Goal: Transaction & Acquisition: Purchase product/service

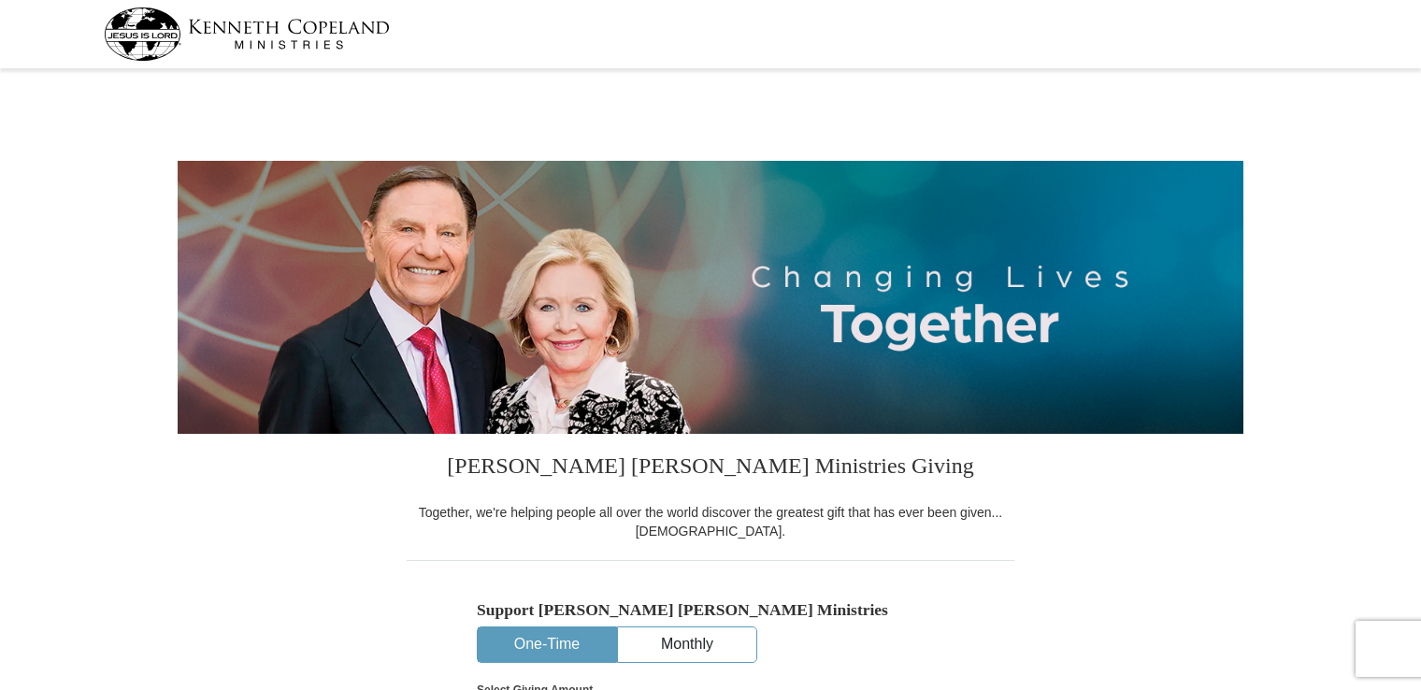
select select "AL"
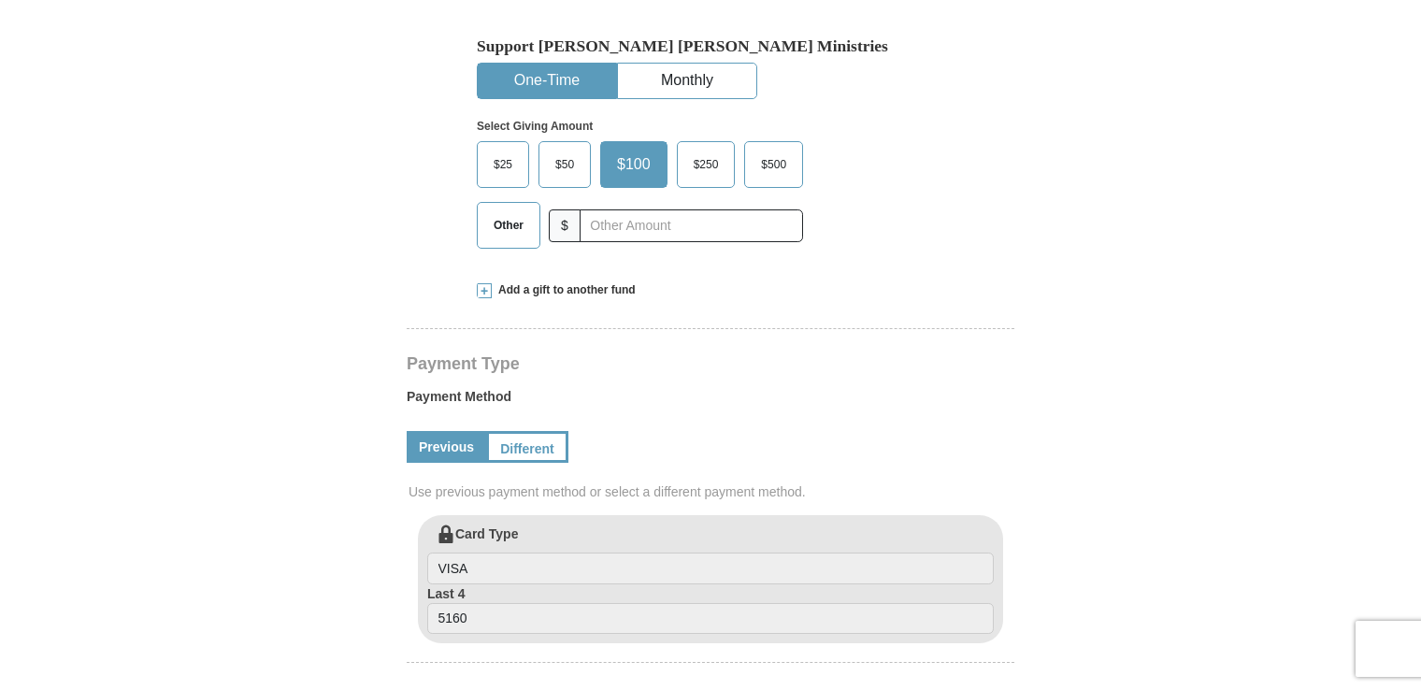
scroll to position [561, 0]
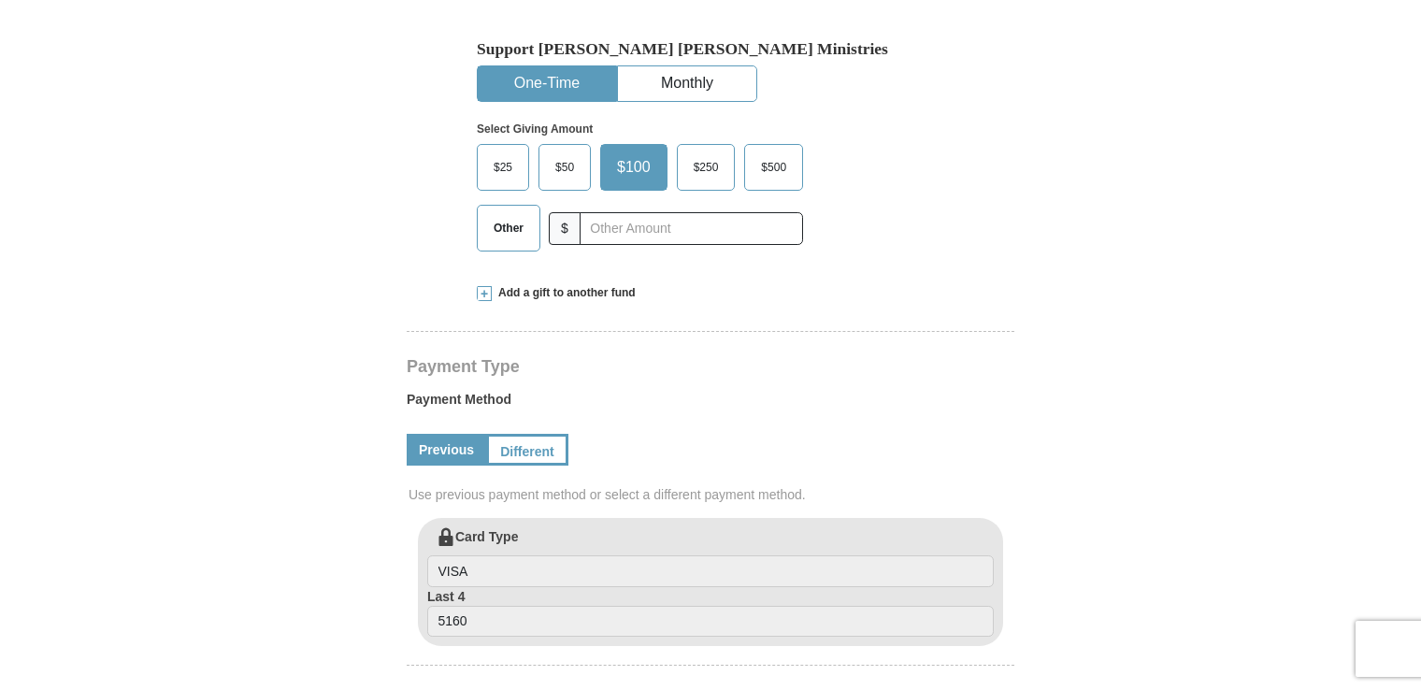
click at [488, 293] on span at bounding box center [484, 293] width 15 height 15
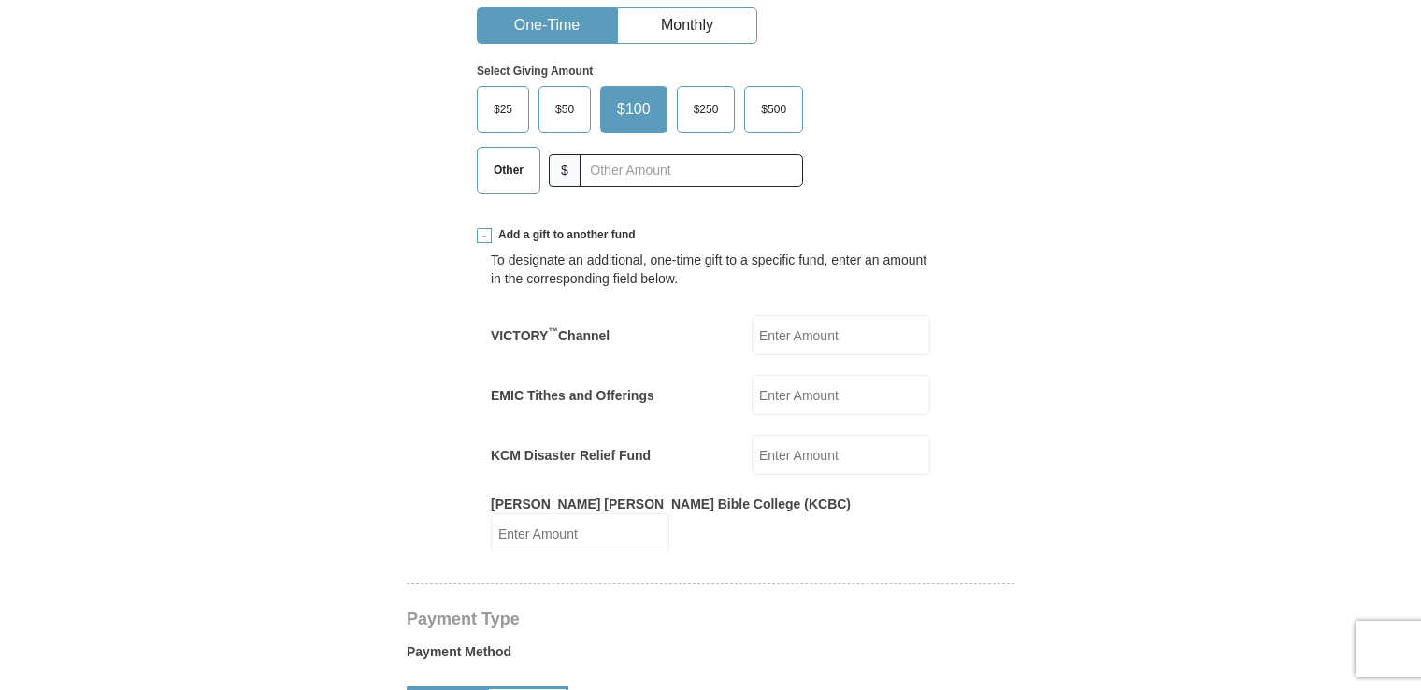
scroll to position [654, 0]
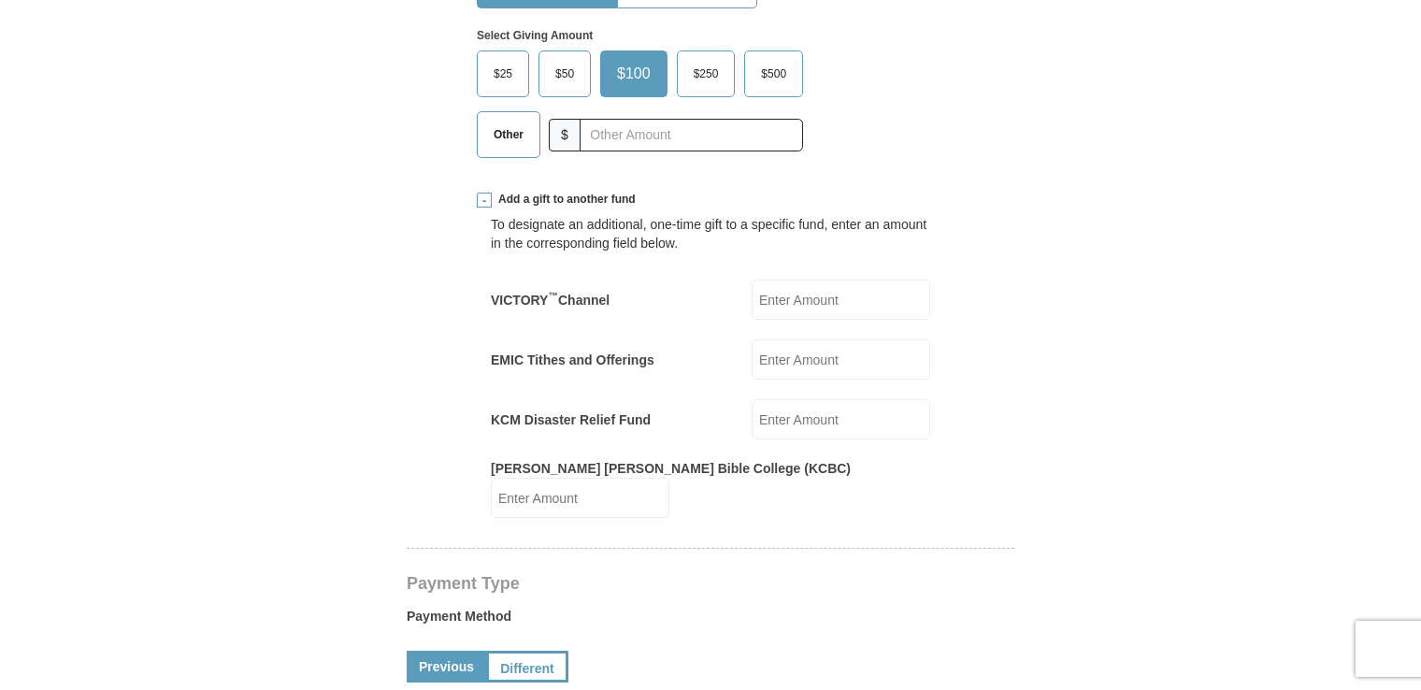
click at [483, 200] on span at bounding box center [484, 200] width 15 height 15
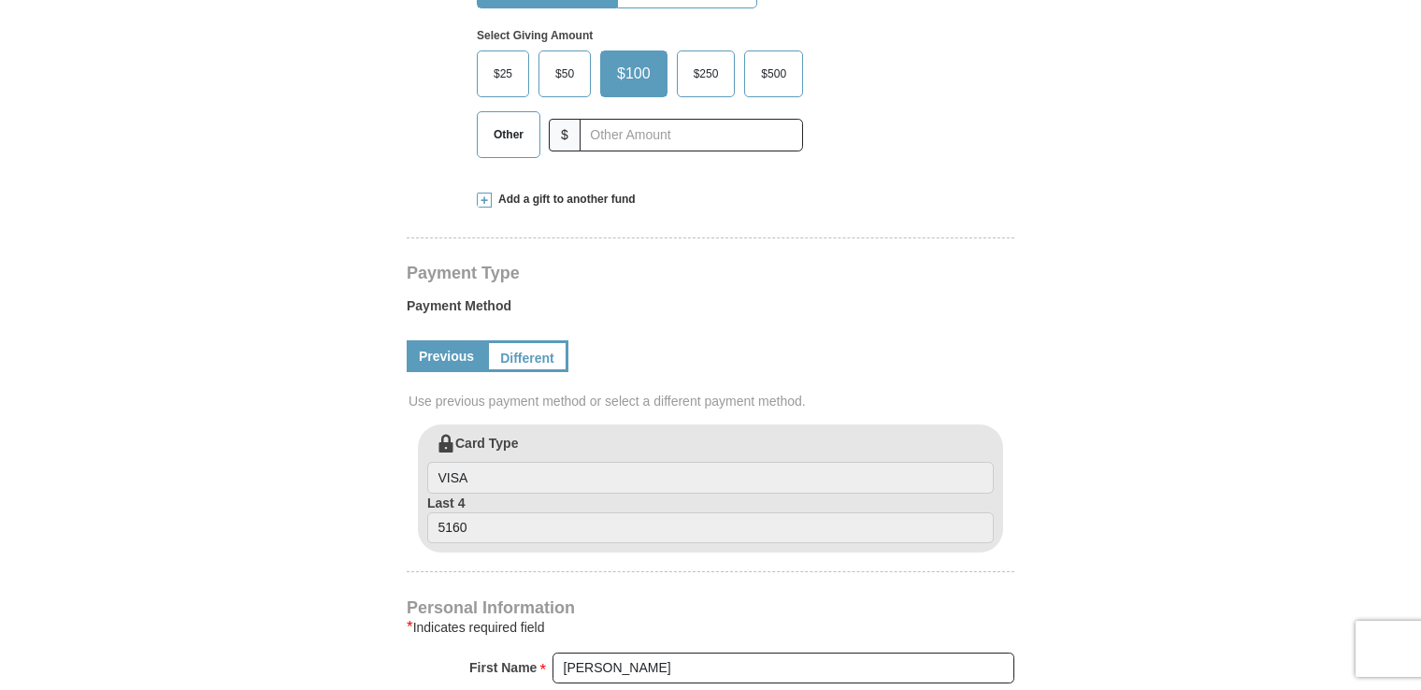
click at [502, 139] on span "Other" at bounding box center [508, 135] width 49 height 28
click at [0, 0] on input "Other" at bounding box center [0, 0] width 0 height 0
click at [642, 133] on input "text" at bounding box center [691, 135] width 208 height 33
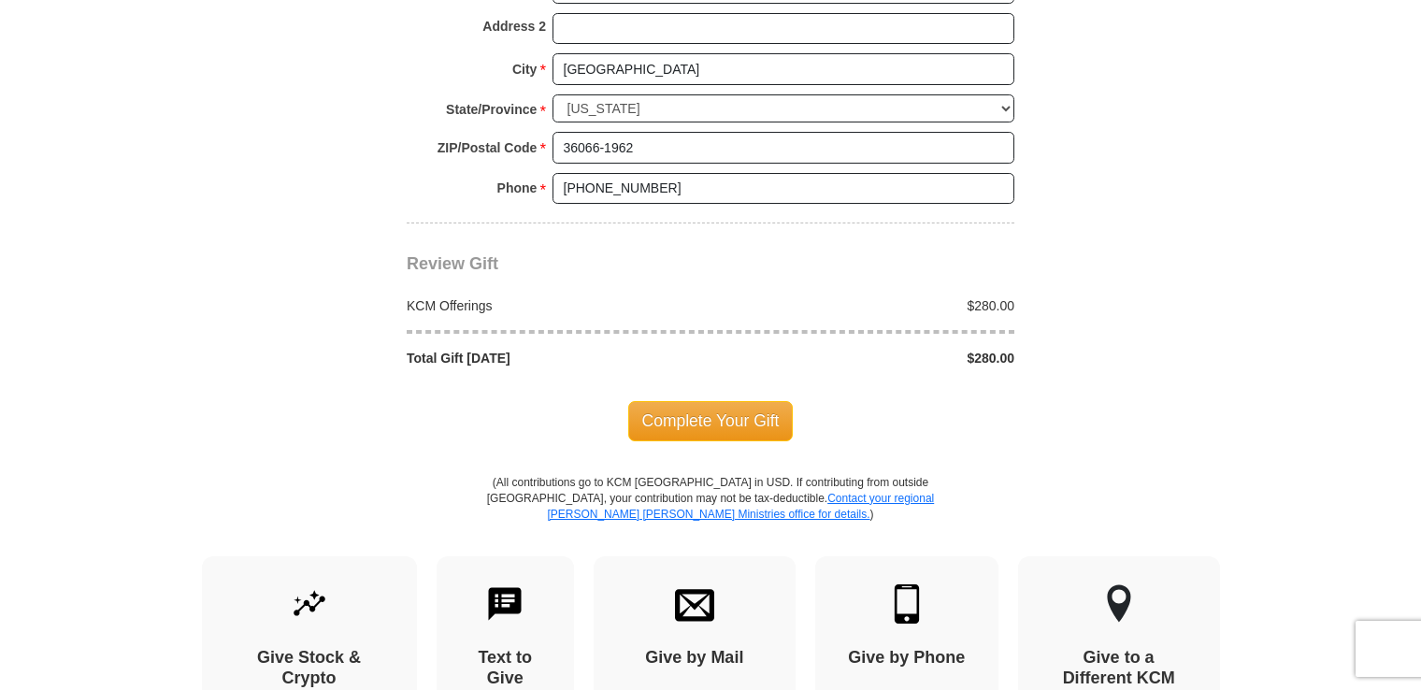
scroll to position [1589, 0]
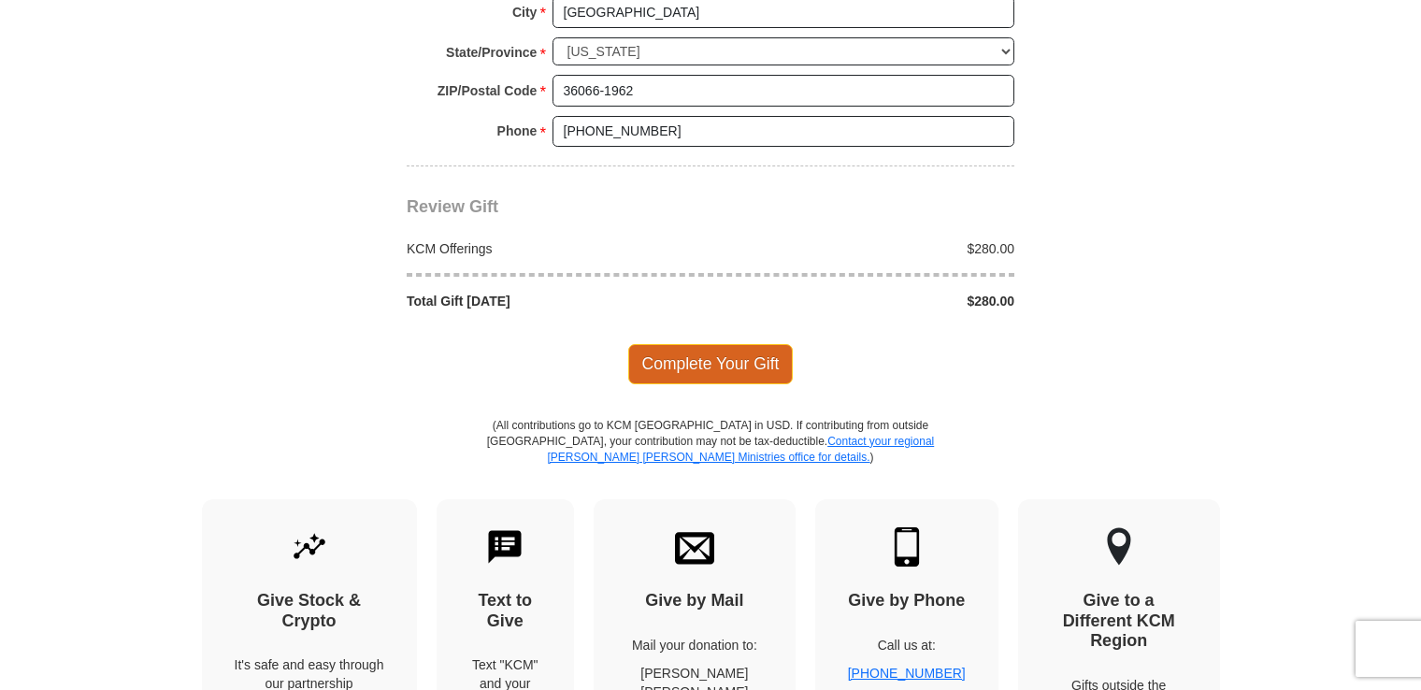
type input "280.00"
click at [703, 353] on span "Complete Your Gift" at bounding box center [710, 363] width 165 height 39
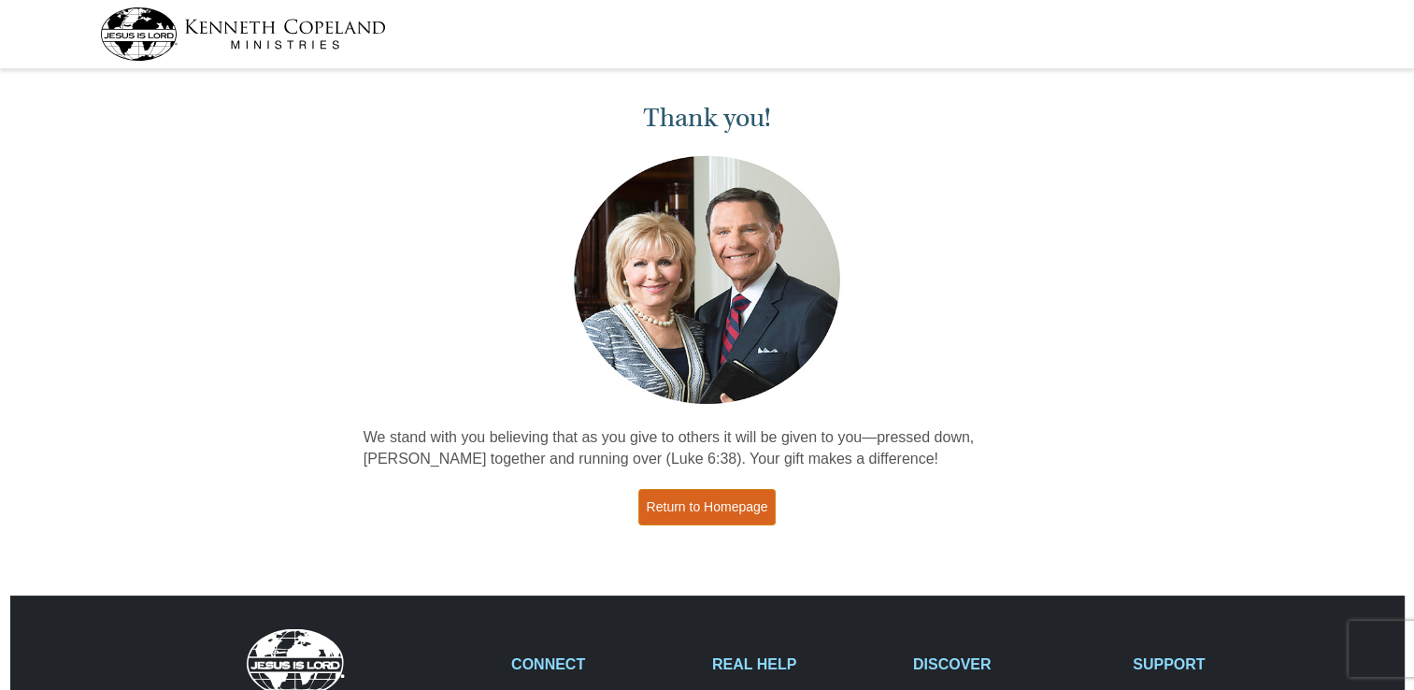
click at [699, 501] on link "Return to Homepage" at bounding box center [707, 507] width 138 height 36
